Goal: Transaction & Acquisition: Purchase product/service

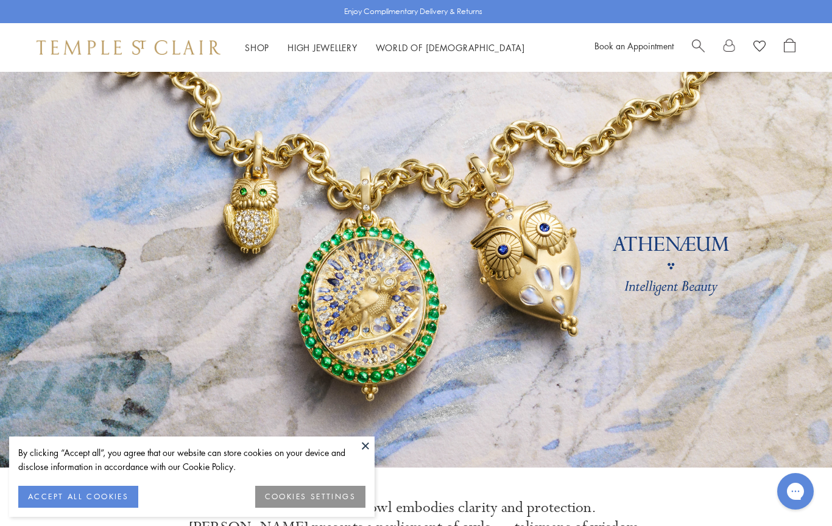
click at [370, 447] on button at bounding box center [365, 445] width 18 height 18
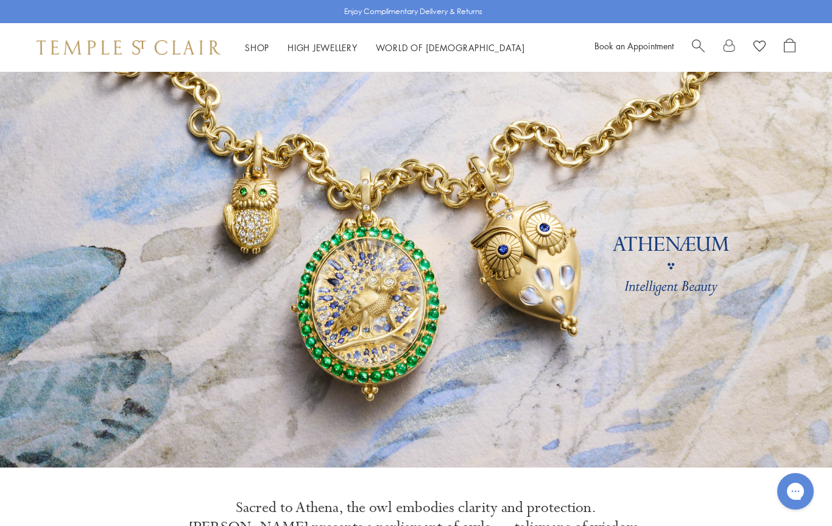
click at [448, 463] on link at bounding box center [416, 270] width 832 height 396
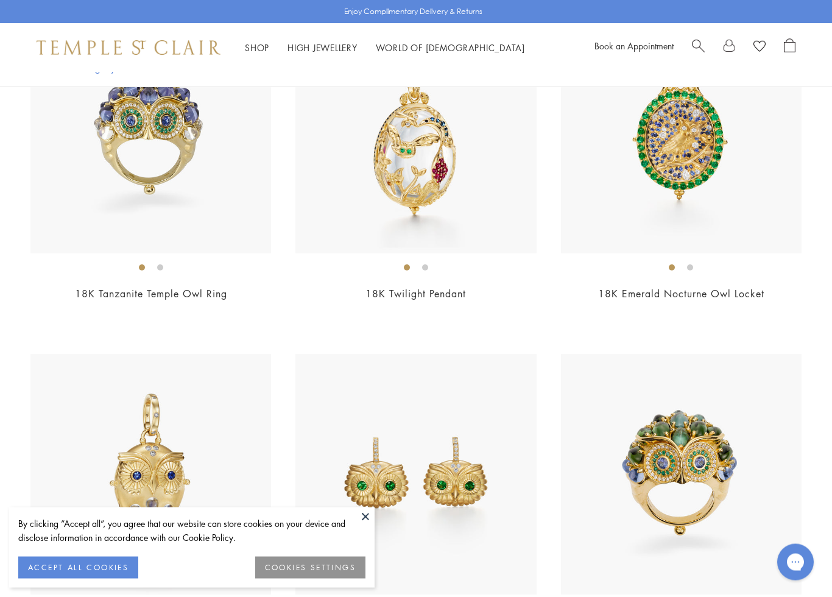
scroll to position [371, 0]
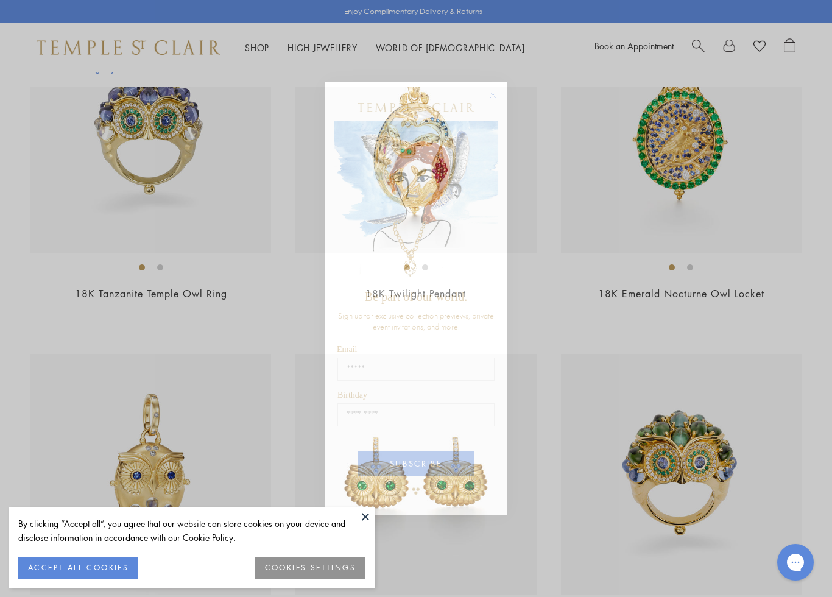
click at [492, 96] on circle "Close dialog" at bounding box center [493, 95] width 15 height 15
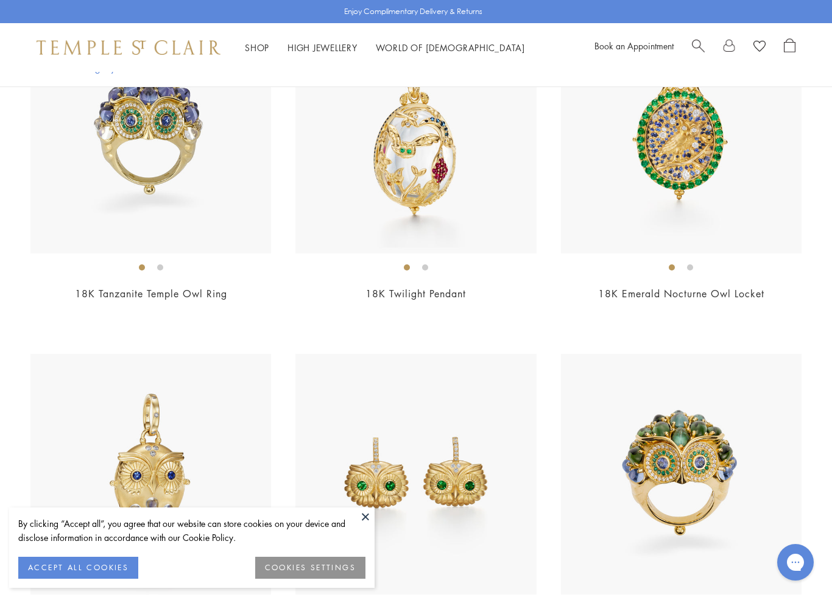
click at [372, 520] on button at bounding box center [365, 516] width 18 height 18
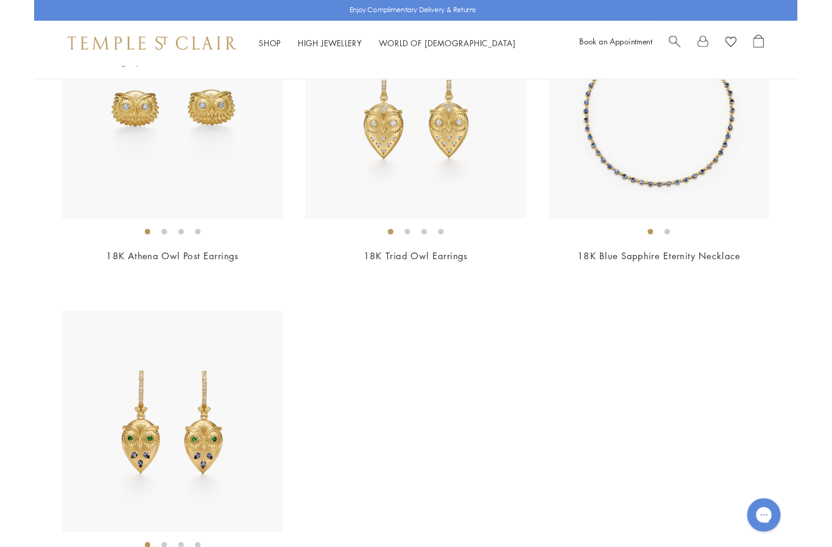
scroll to position [2091, 0]
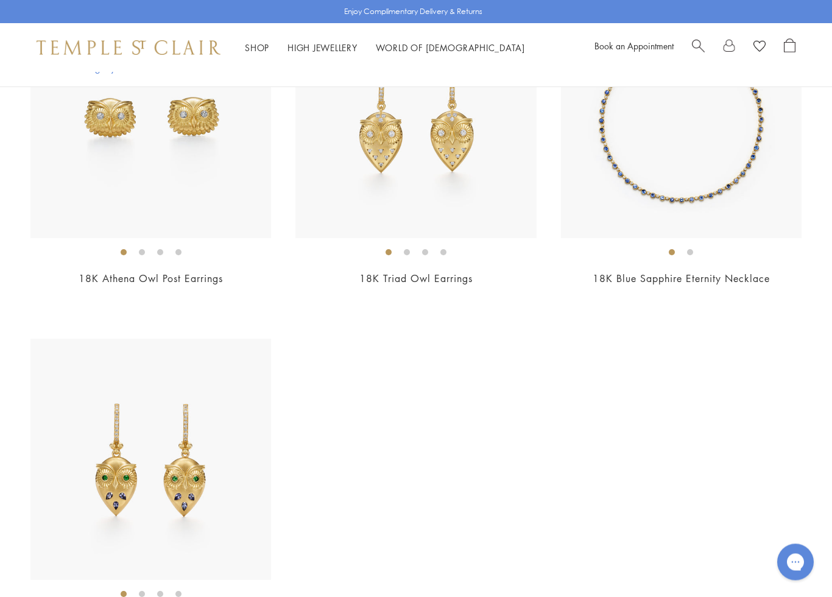
click at [646, 278] on link "18K Blue Sapphire Eternity Necklace" at bounding box center [680, 278] width 177 height 13
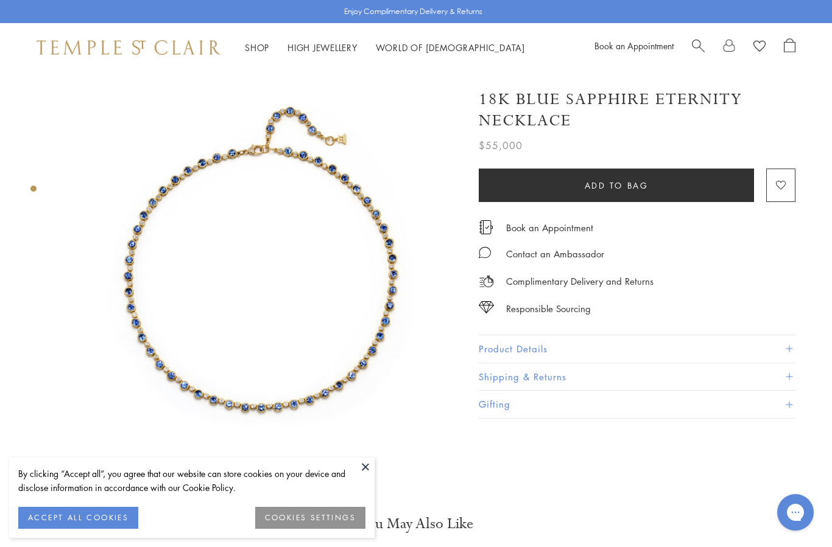
click at [366, 466] on button at bounding box center [365, 467] width 18 height 18
